Goal: Task Accomplishment & Management: Use online tool/utility

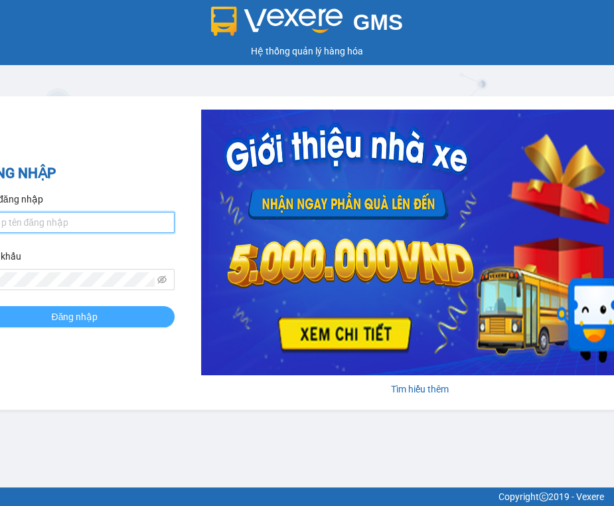
type input "vpsaigon.tiendat"
click at [90, 316] on span "Đăng nhập" at bounding box center [75, 316] width 46 height 15
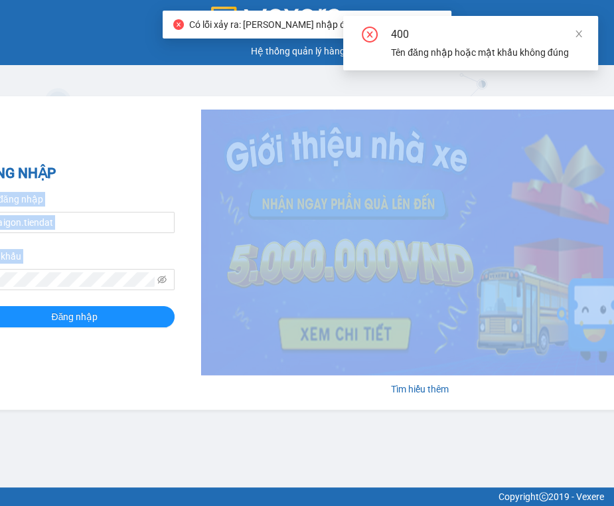
drag, startPoint x: 148, startPoint y: 152, endPoint x: 199, endPoint y: 151, distance: 51.1
click at [199, 151] on div "ĐĂNG NHẬP Tên đăng nhập vpsaigon.tiendat Mật khẩu Đăng nhập Tìm hiểu thêm" at bounding box center [308, 252] width 704 height 313
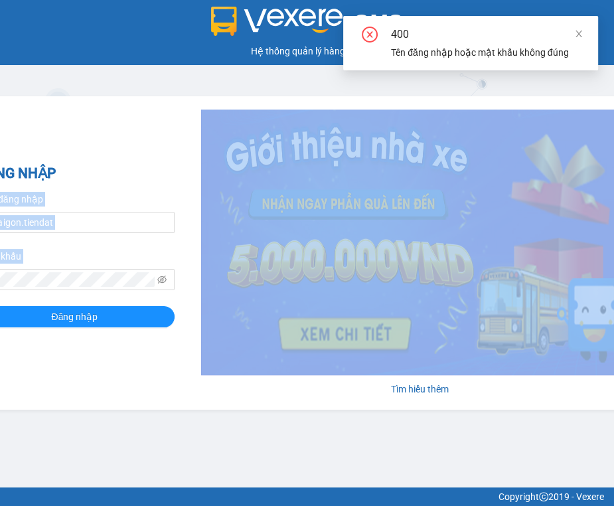
click at [179, 187] on div "Tìm hiểu thêm" at bounding box center [407, 253] width 465 height 287
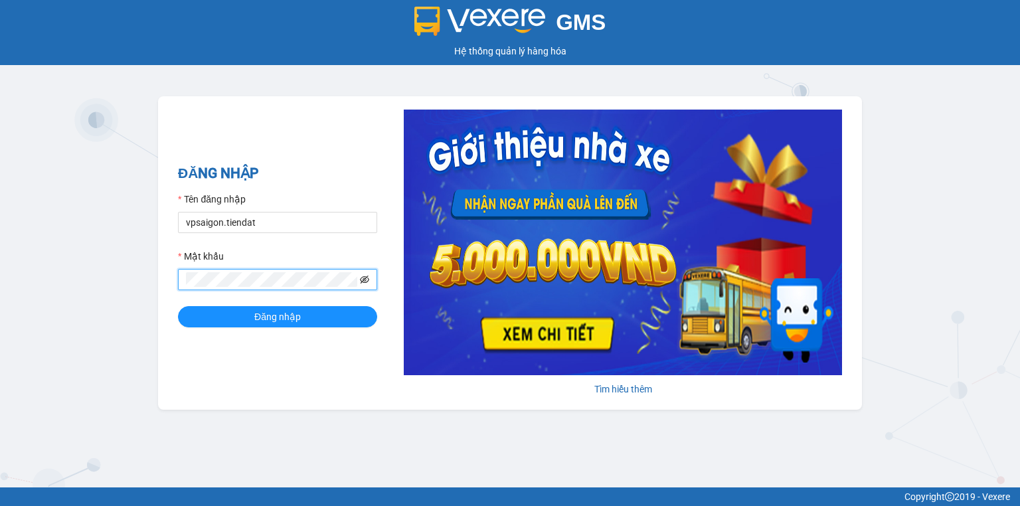
click at [365, 280] on icon "eye-invisible" at bounding box center [364, 279] width 9 height 9
click at [287, 318] on span "Đăng nhập" at bounding box center [277, 316] width 46 height 15
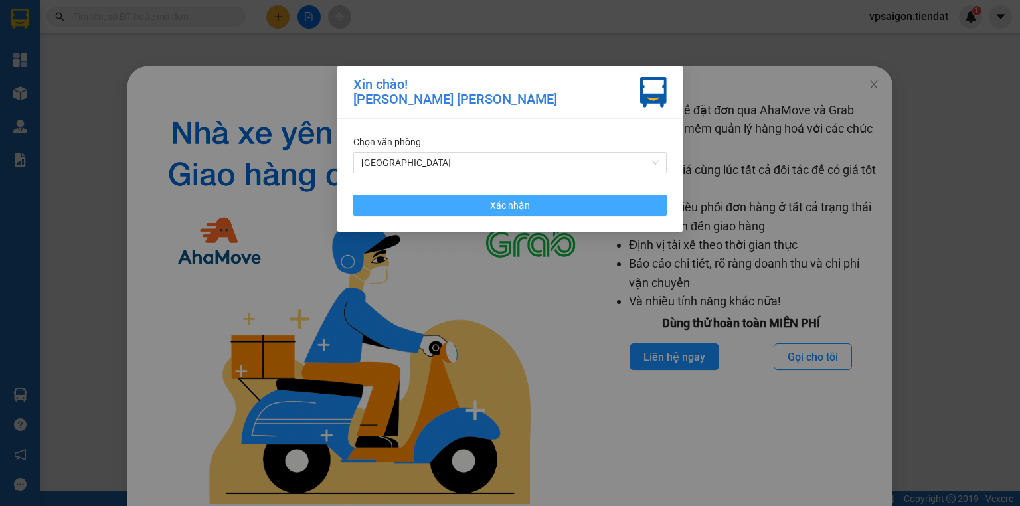
click at [517, 203] on span "Xác nhận" at bounding box center [510, 205] width 40 height 15
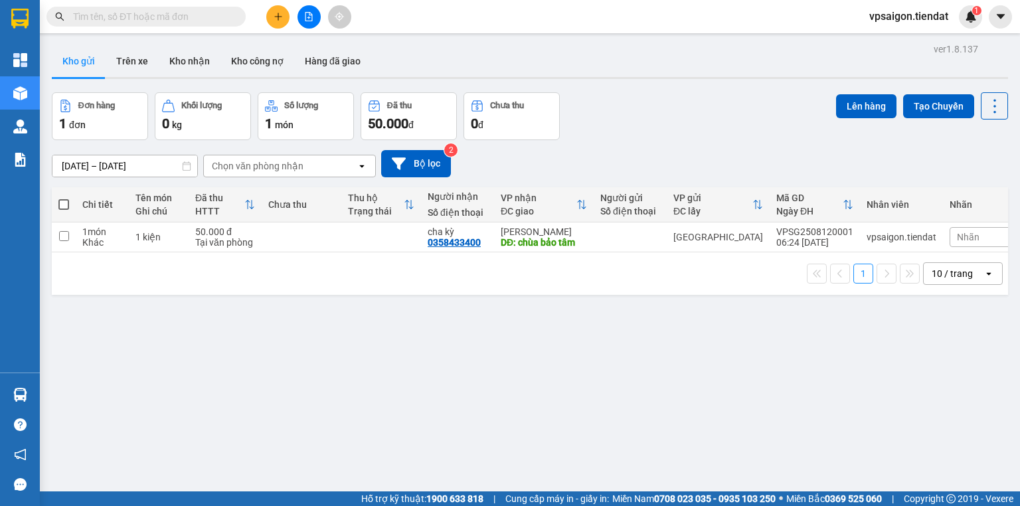
click at [709, 140] on div "10/08/2025 – 12/08/2025 Press the down arrow key to interact with the calendar …" at bounding box center [530, 163] width 956 height 47
click at [925, 236] on icon at bounding box center [929, 236] width 9 height 9
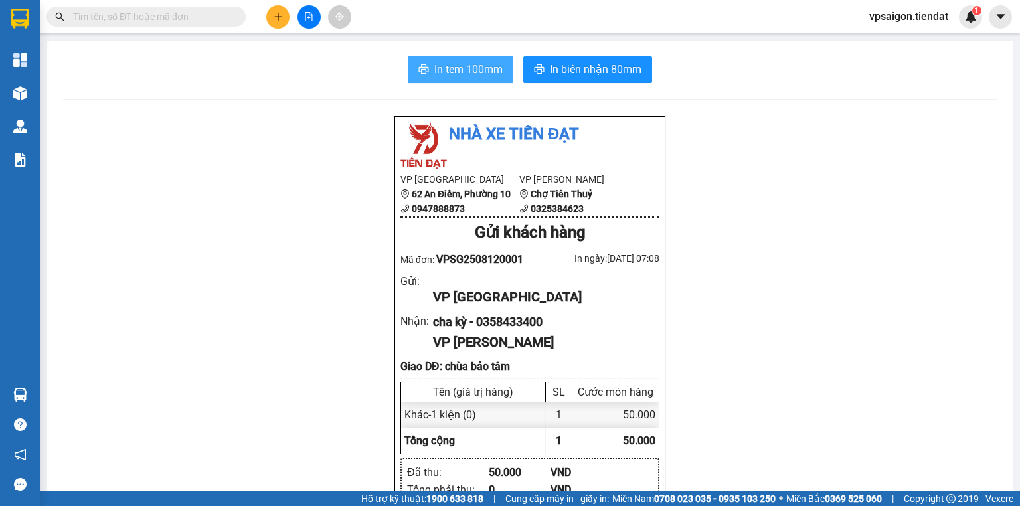
click at [471, 69] on span "In tem 100mm" at bounding box center [468, 69] width 68 height 17
